Goal: Navigation & Orientation: Find specific page/section

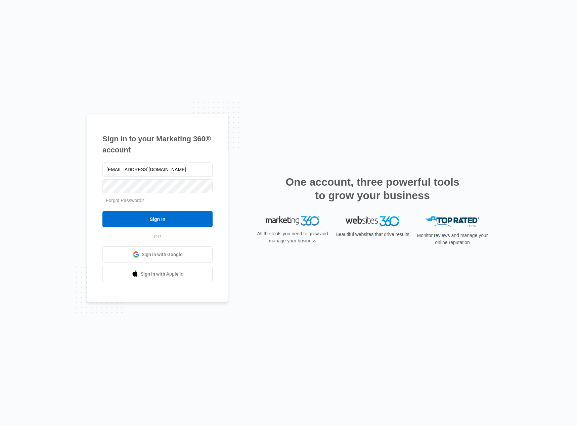
type input "[EMAIL_ADDRESS][DOMAIN_NAME]"
click at [102, 211] on input "Sign In" at bounding box center [157, 219] width 110 height 16
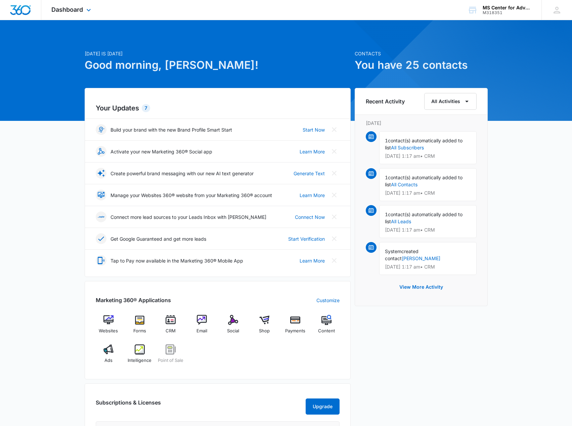
click at [84, 14] on div "Dashboard Apps Websites Forms CRM Email Social Shop Payments POS Content Ads In…" at bounding box center [71, 10] width 61 height 20
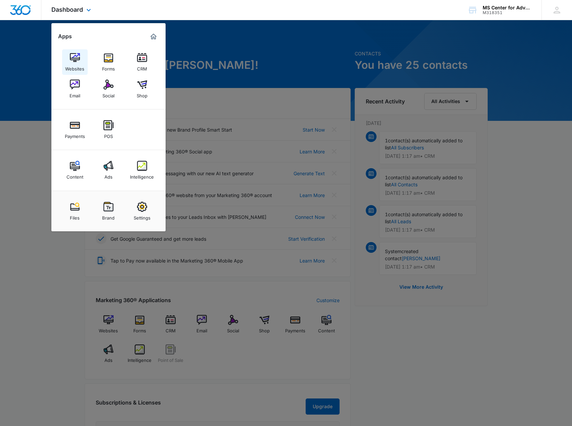
click at [74, 59] on img at bounding box center [75, 58] width 10 height 10
